Goal: Transaction & Acquisition: Purchase product/service

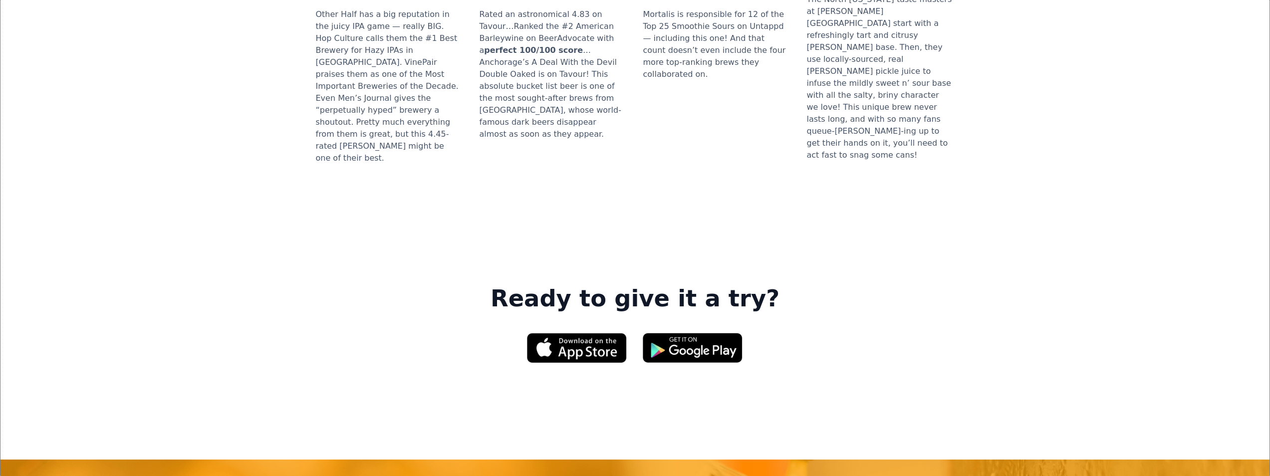
scroll to position [1347, 0]
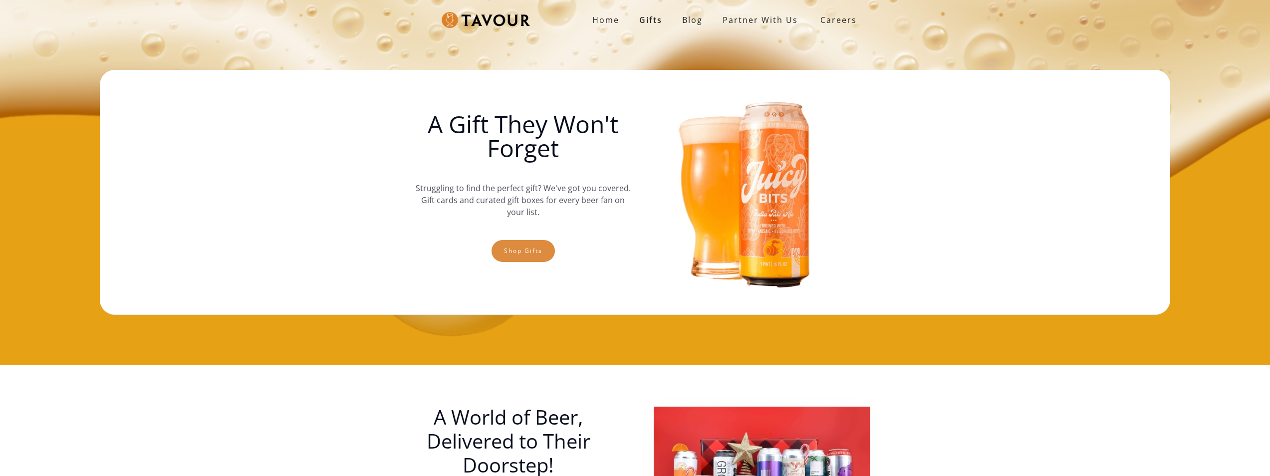
click at [531, 247] on link "Shop gifts" at bounding box center [522, 251] width 63 height 22
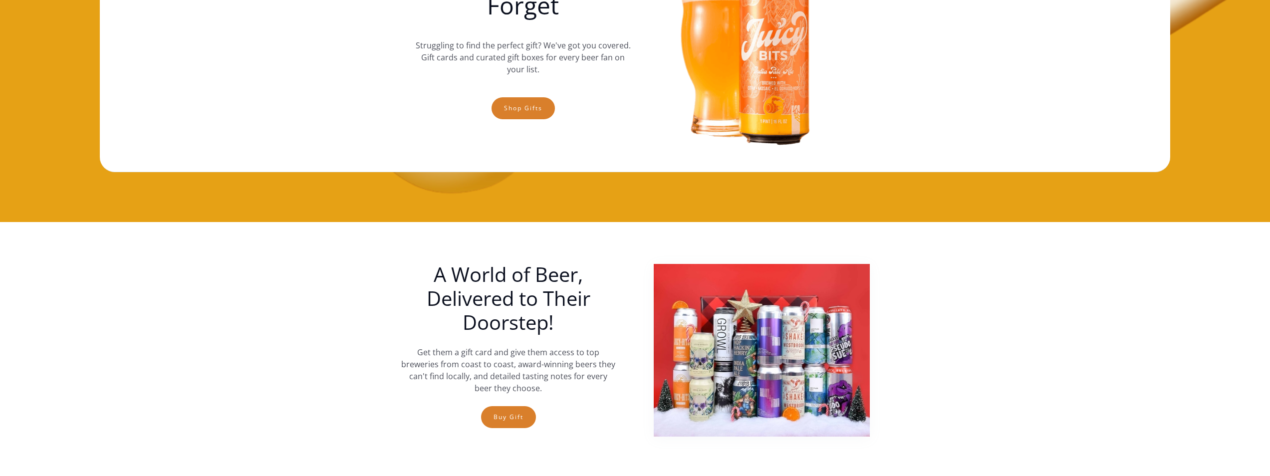
scroll to position [15, 0]
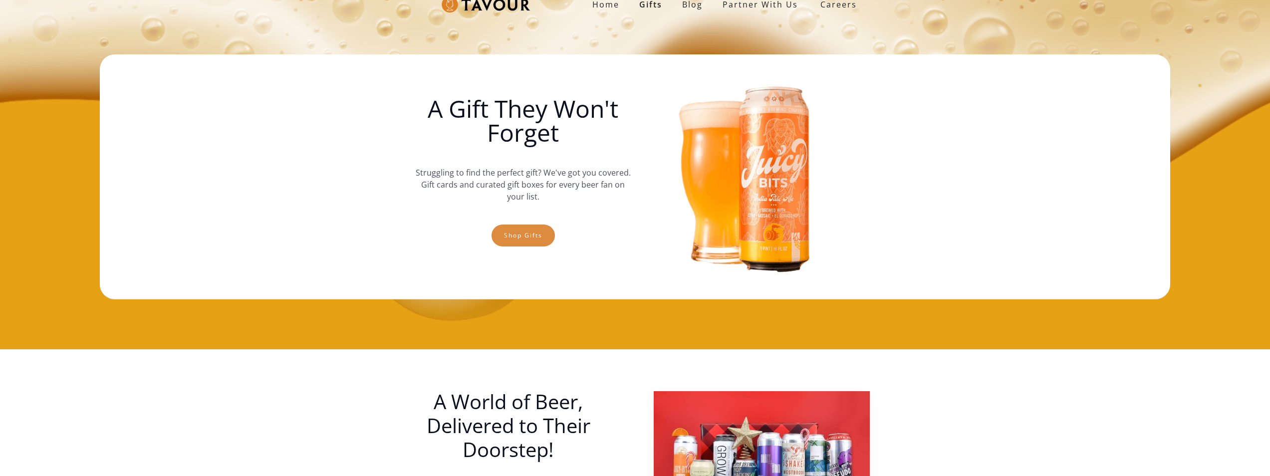
click at [505, 230] on link "Shop gifts" at bounding box center [522, 236] width 63 height 22
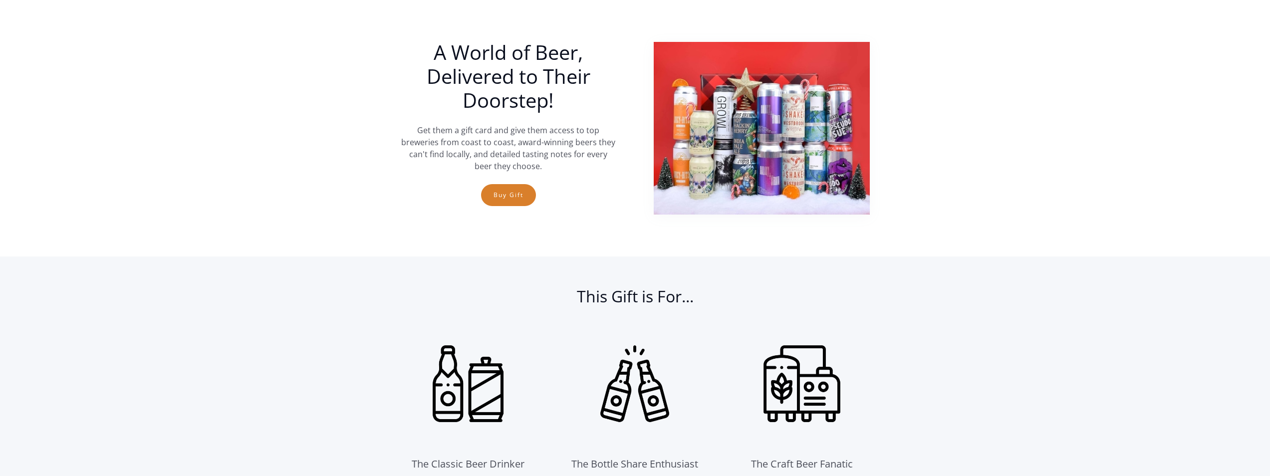
scroll to position [165, 0]
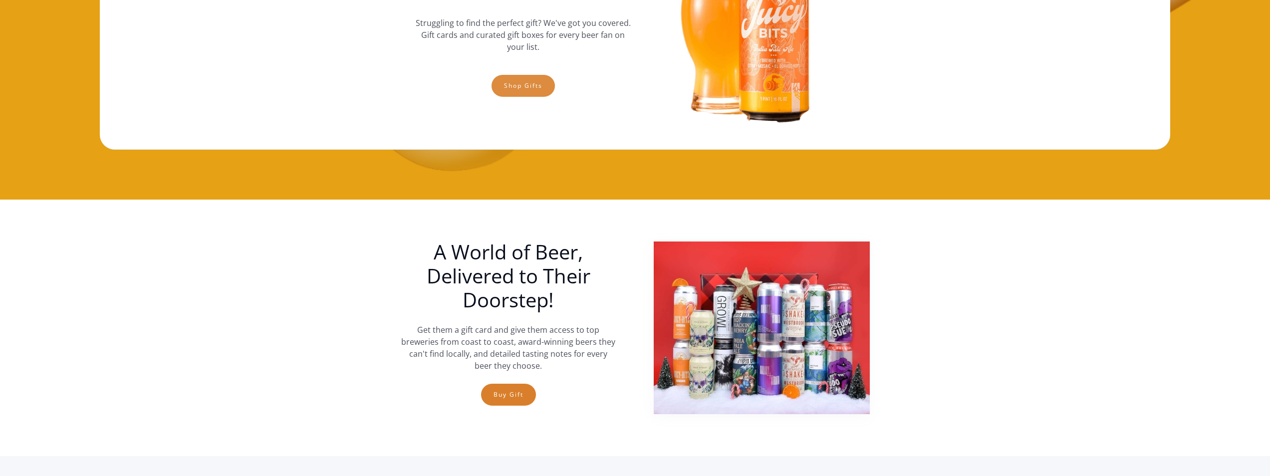
click at [528, 89] on link "Shop gifts" at bounding box center [522, 86] width 63 height 22
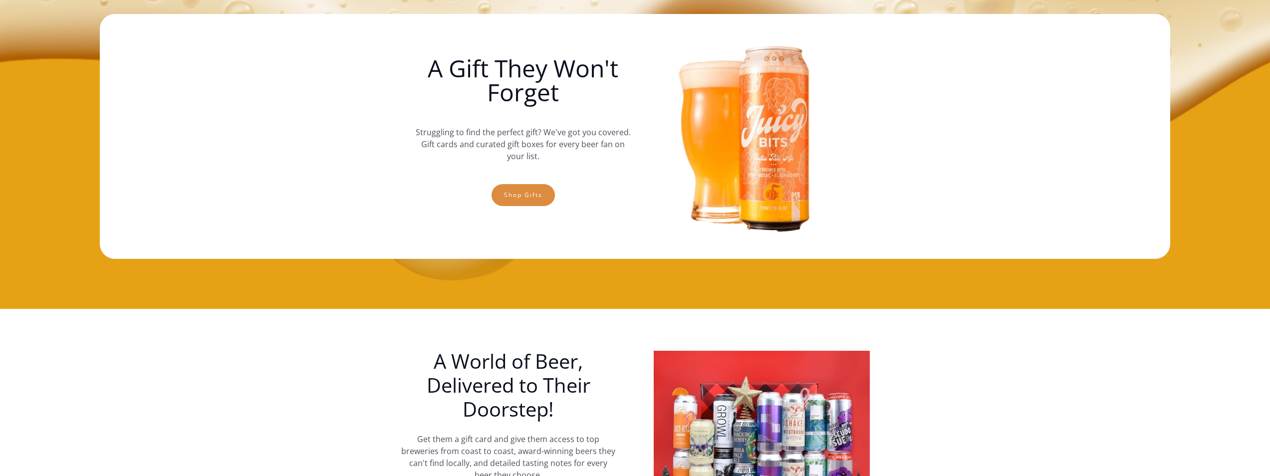
scroll to position [0, 0]
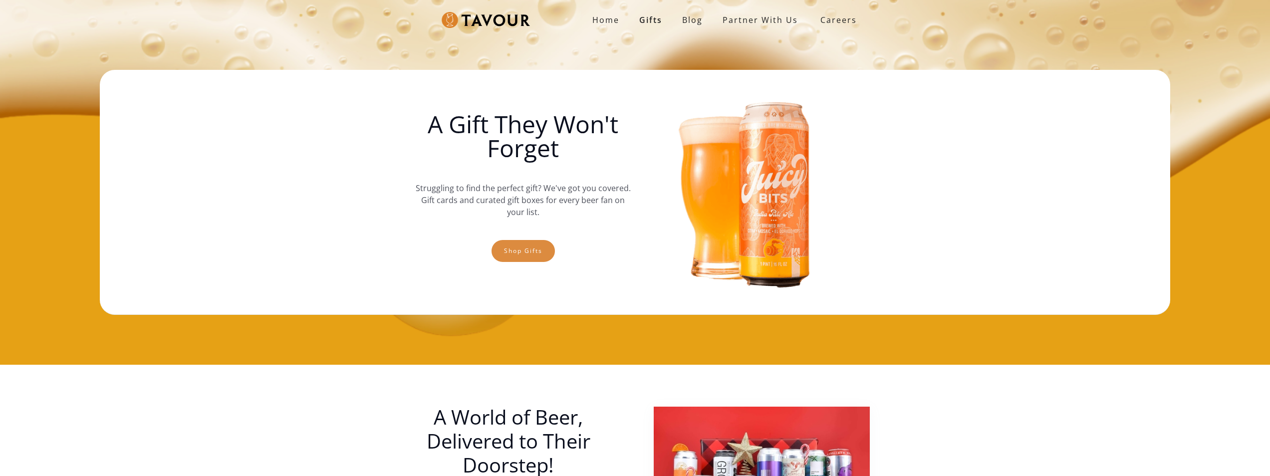
click at [552, 252] on link "Shop gifts" at bounding box center [522, 251] width 63 height 22
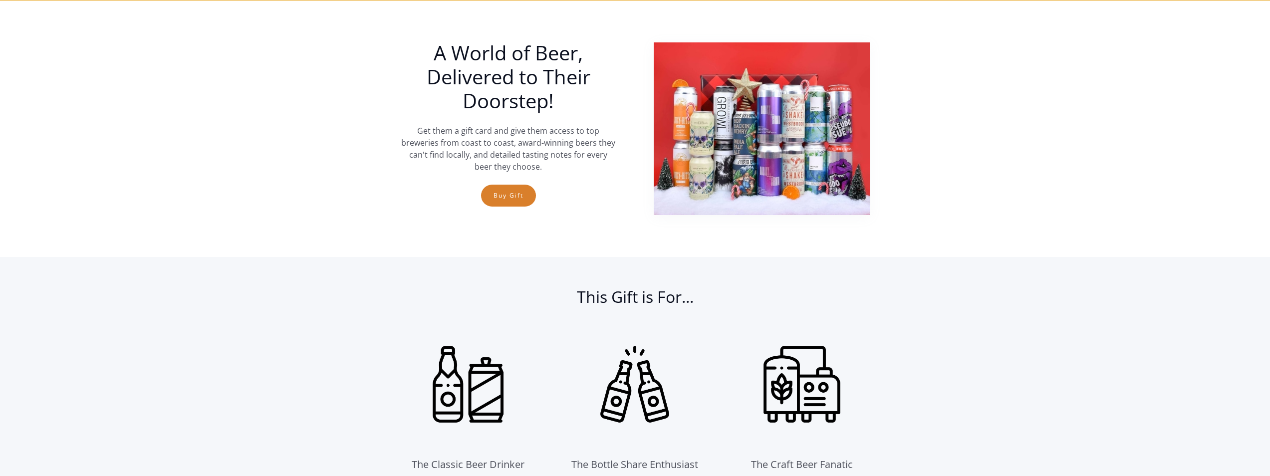
scroll to position [365, 0]
